Goal: Task Accomplishment & Management: Manage account settings

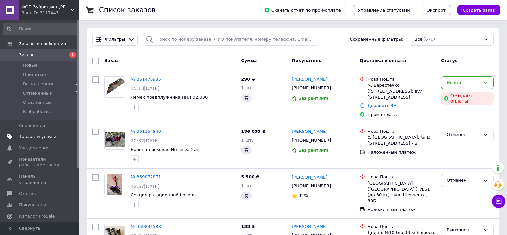
click at [50, 138] on span "Товары и услуги" at bounding box center [37, 137] width 37 height 6
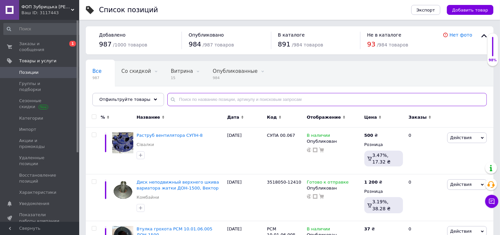
click at [177, 101] on input "text" at bounding box center [327, 99] width 320 height 13
paste input "Решето нижнее"
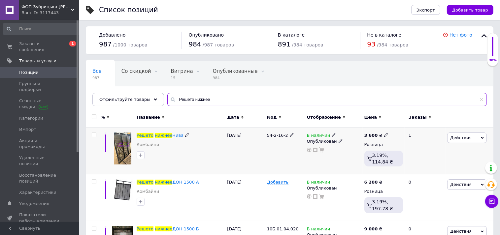
type input "Решето нижнее"
click at [384, 136] on icon at bounding box center [386, 135] width 4 height 4
click at [397, 129] on input "3600" at bounding box center [416, 128] width 50 height 13
type input "3800"
